Goal: Use online tool/utility: Utilize a website feature to perform a specific function

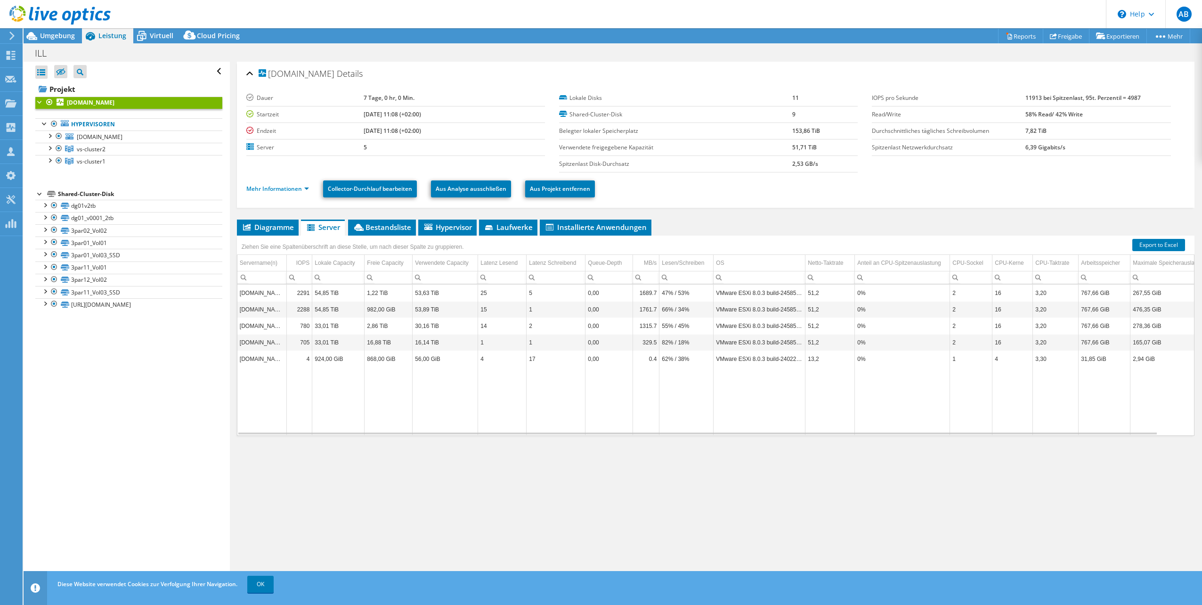
select select "Provisioning Contrast"
select select "vCPU over Capacity"
select select "EUFrankfurt"
select select "EUR"
click at [47, 38] on span "Umgebung" at bounding box center [57, 35] width 35 height 9
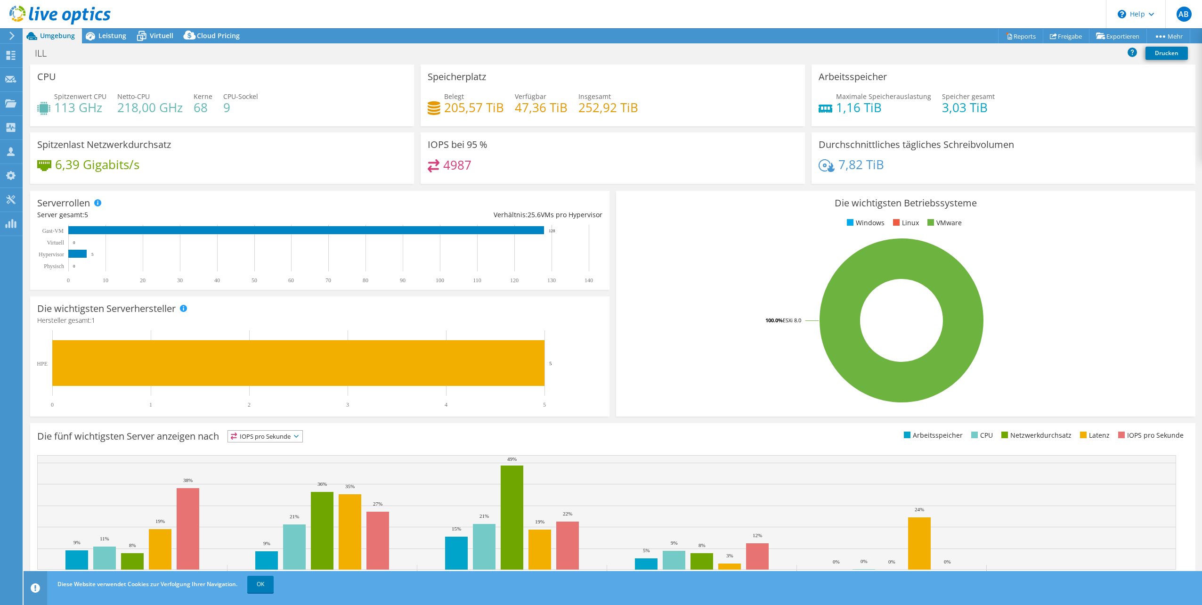
click at [878, 18] on header "AB Vertriebspartner [PERSON_NAME] [EMAIL_ADDRESS][DOMAIN_NAME] KONTRON AG My Pr…" at bounding box center [601, 14] width 1202 height 28
click at [117, 40] on span "Leistung" at bounding box center [112, 35] width 28 height 9
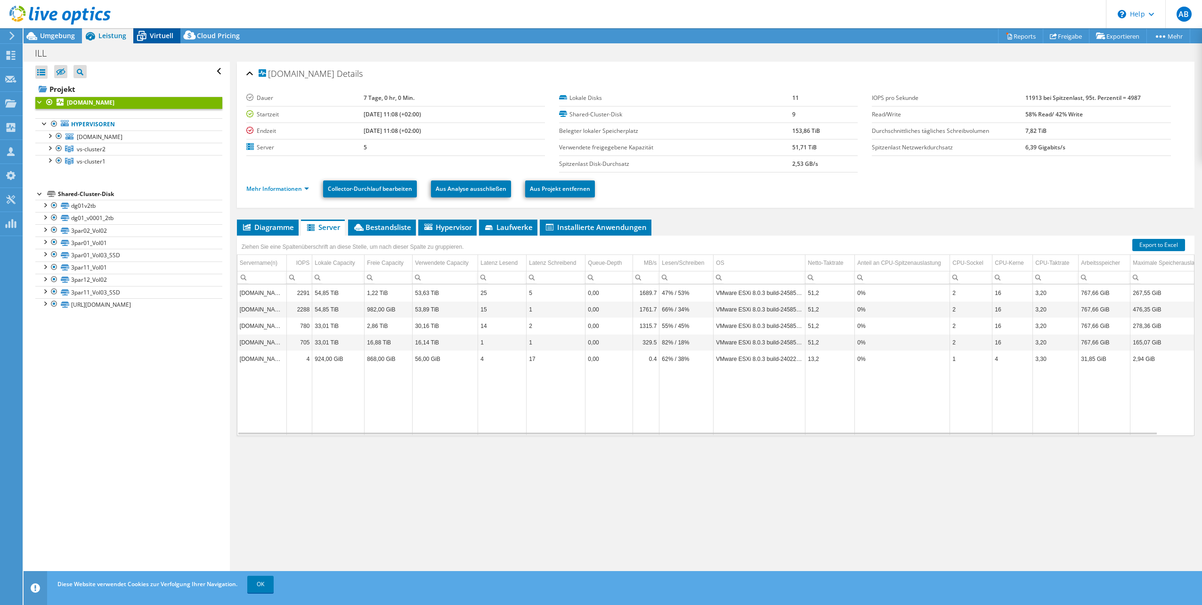
click at [150, 35] on span "Virtuell" at bounding box center [162, 35] width 24 height 9
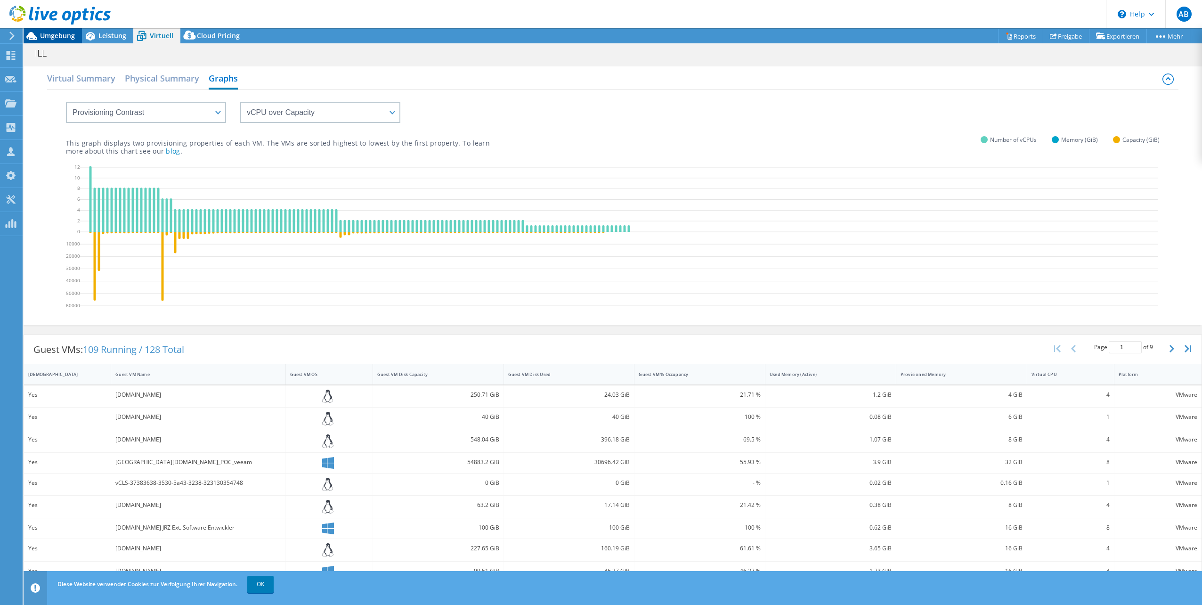
click at [49, 38] on span "Umgebung" at bounding box center [57, 35] width 35 height 9
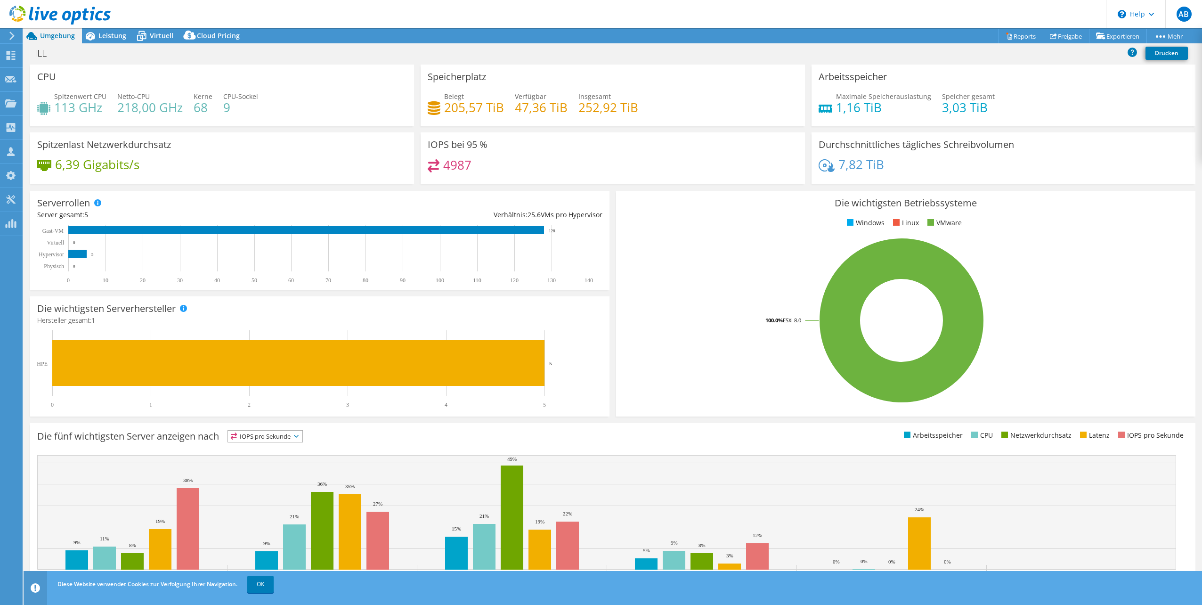
scroll to position [24, 0]
